Goal: Information Seeking & Learning: Understand process/instructions

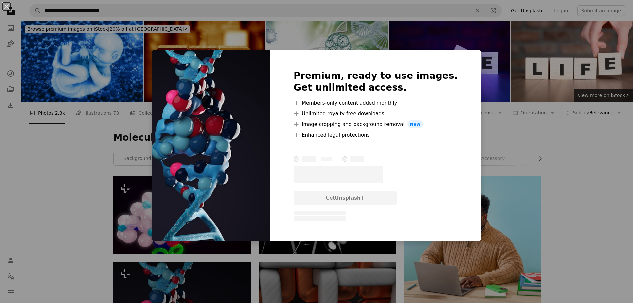
scroll to position [199, 0]
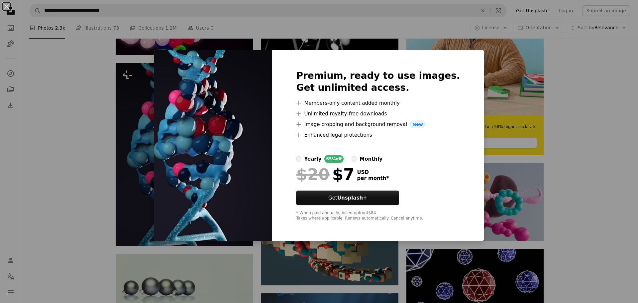
click at [564, 205] on div "An X shape Premium, ready to use images. Get unlimited access. A plus sign Memb…" at bounding box center [319, 151] width 638 height 303
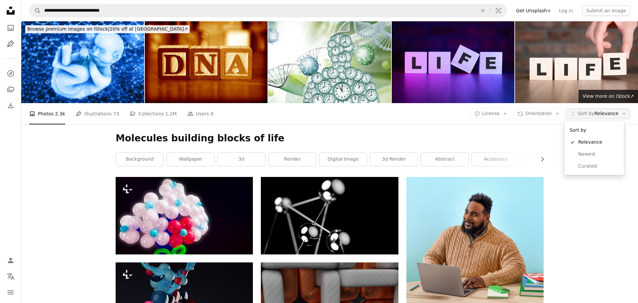
click at [588, 112] on span "Sort by" at bounding box center [586, 113] width 17 height 5
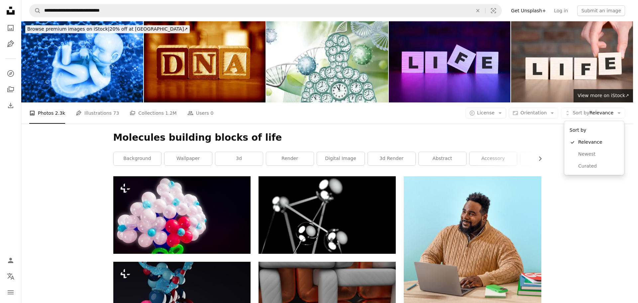
click at [608, 207] on body "**********" at bounding box center [316, 151] width 633 height 303
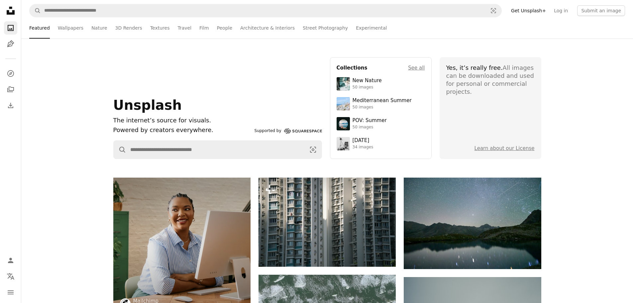
drag, startPoint x: 522, startPoint y: 151, endPoint x: 524, endPoint y: 153, distance: 3.5
click at [522, 151] on link "Learn about our License" at bounding box center [505, 148] width 60 height 6
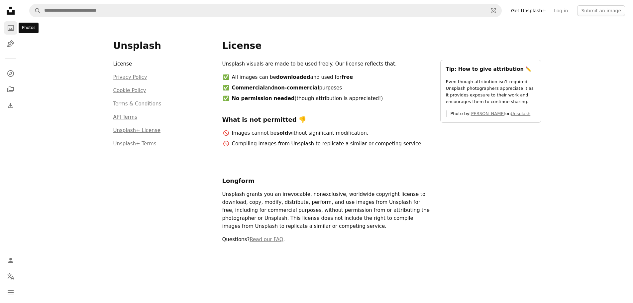
click at [12, 28] on icon "A photo" at bounding box center [11, 28] width 8 height 8
